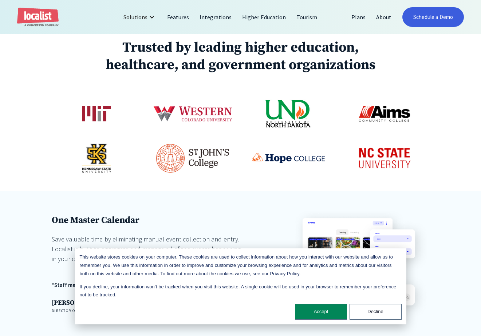
scroll to position [385, 0]
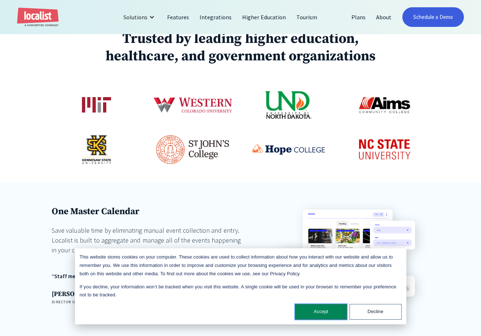
click at [325, 311] on button "Accept" at bounding box center [321, 312] width 52 height 16
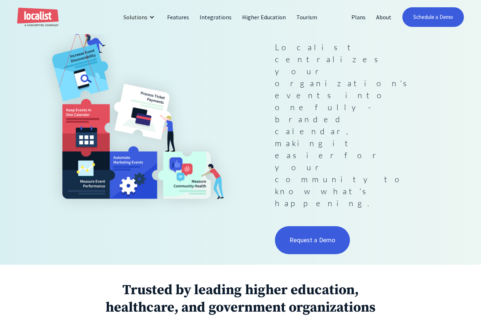
scroll to position [0, 0]
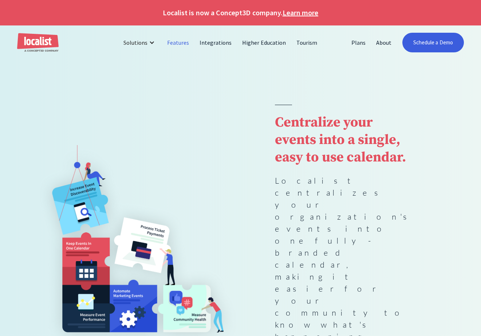
click at [177, 46] on link "Features" at bounding box center [178, 42] width 32 height 17
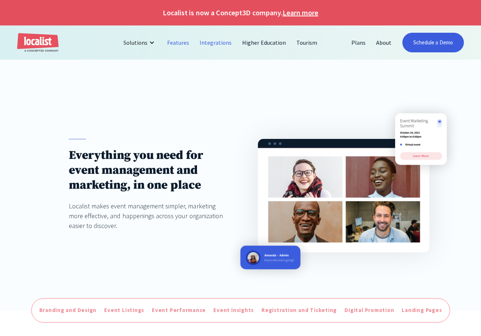
click at [216, 44] on link "Integrations" at bounding box center [215, 42] width 43 height 17
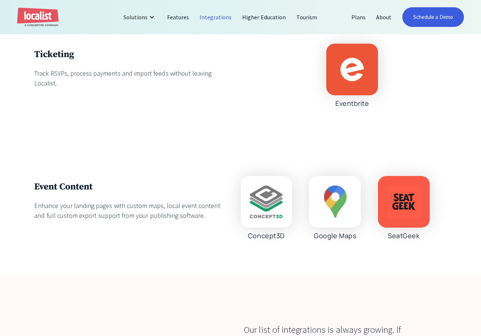
scroll to position [1866, 0]
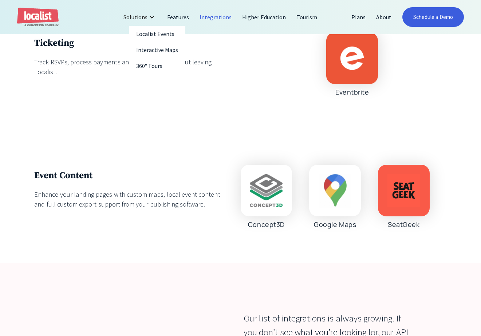
click at [141, 14] on div "Solutions" at bounding box center [135, 17] width 24 height 9
click at [166, 38] on link "Localist Events" at bounding box center [157, 34] width 57 height 16
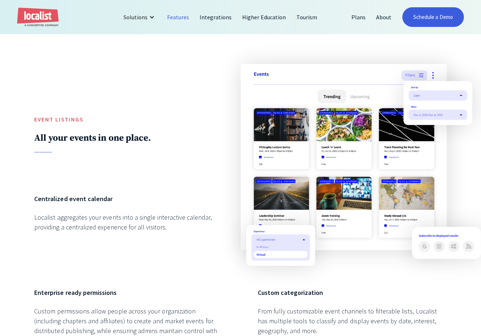
scroll to position [578, 0]
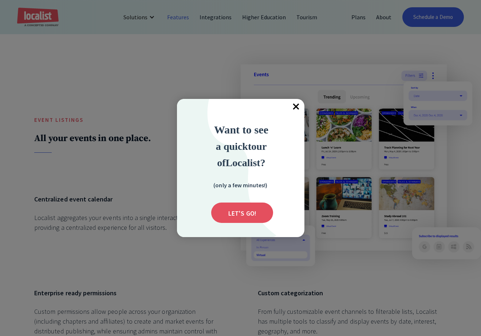
click at [296, 105] on span "×" at bounding box center [296, 107] width 16 height 16
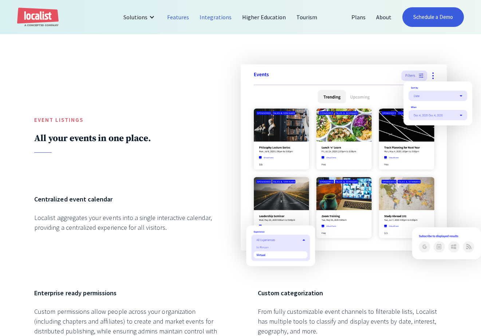
click at [216, 17] on link "Integrations" at bounding box center [215, 16] width 43 height 17
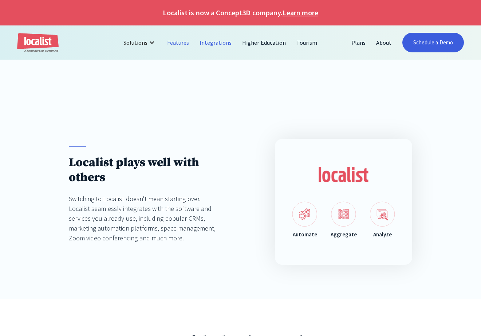
click at [184, 41] on link "Features" at bounding box center [178, 42] width 32 height 17
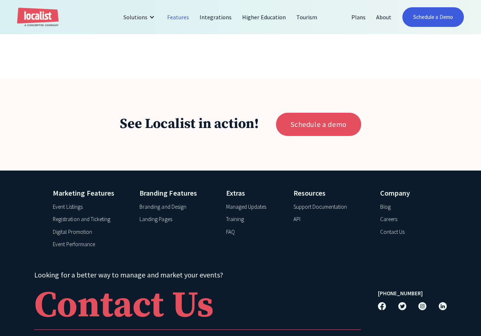
scroll to position [2643, 0]
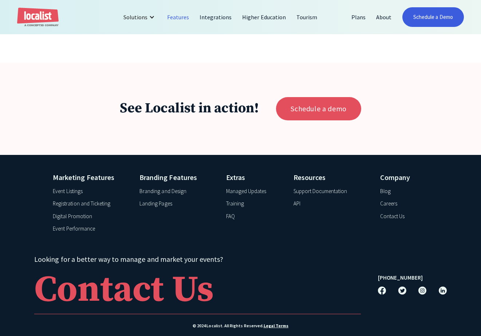
click at [234, 213] on div "FAQ" at bounding box center [230, 217] width 9 height 8
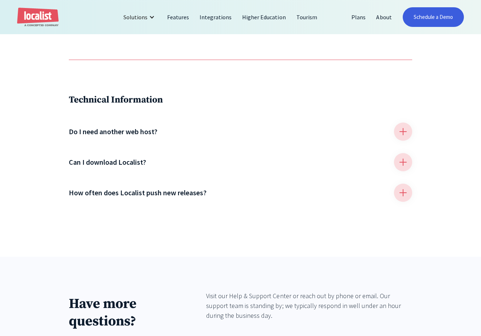
scroll to position [652, 0]
click at [144, 131] on h4 "Do I need another web host?" at bounding box center [113, 132] width 88 height 11
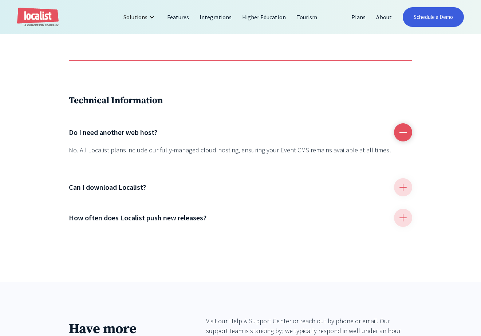
click at [144, 131] on h4 "Do I need another web host?" at bounding box center [113, 132] width 88 height 11
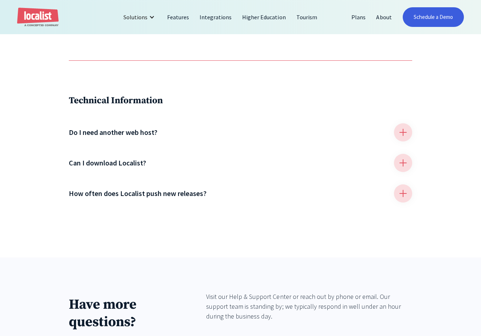
click at [133, 189] on h4 "How often does Localist push new releases?" at bounding box center [138, 193] width 138 height 11
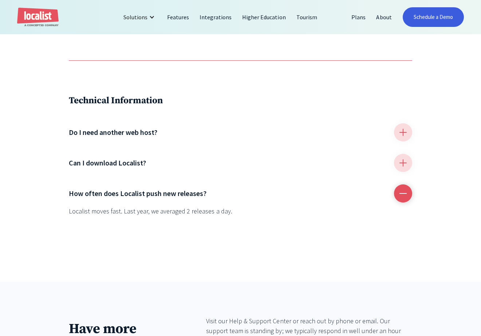
click at [128, 194] on h4 "How often does Localist push new releases?" at bounding box center [138, 193] width 138 height 11
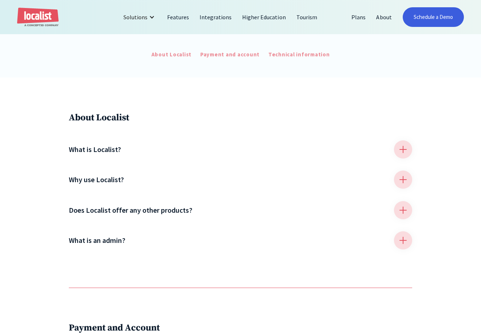
scroll to position [178, 0]
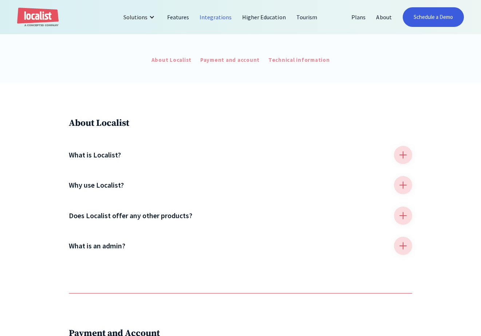
click at [214, 18] on link "Integrations" at bounding box center [215, 16] width 43 height 17
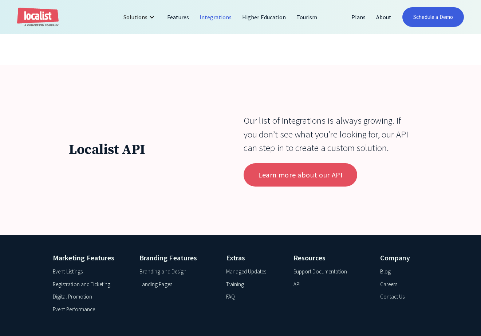
scroll to position [2062, 0]
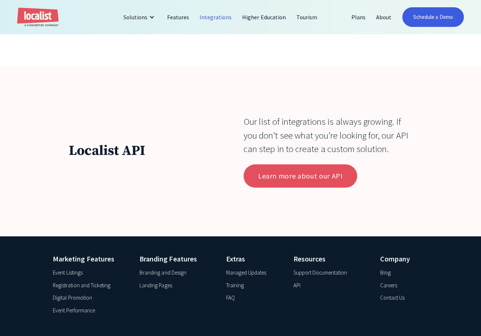
click at [185, 188] on div "Localist API Our list of integrations is always growing. If you don’t see what …" at bounding box center [240, 151] width 481 height 170
